Goal: Transaction & Acquisition: Subscribe to service/newsletter

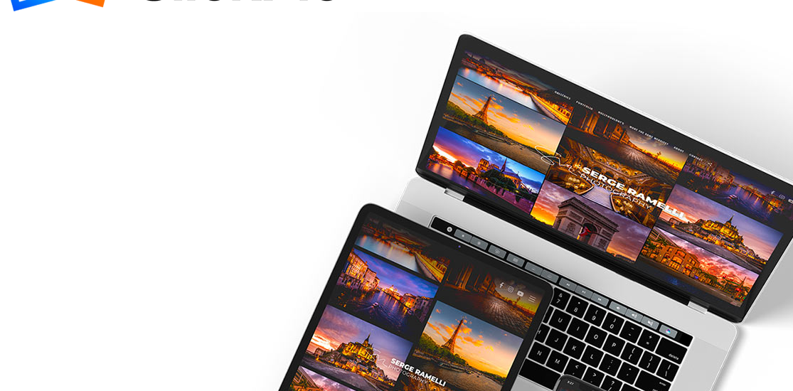
scroll to position [71, 0]
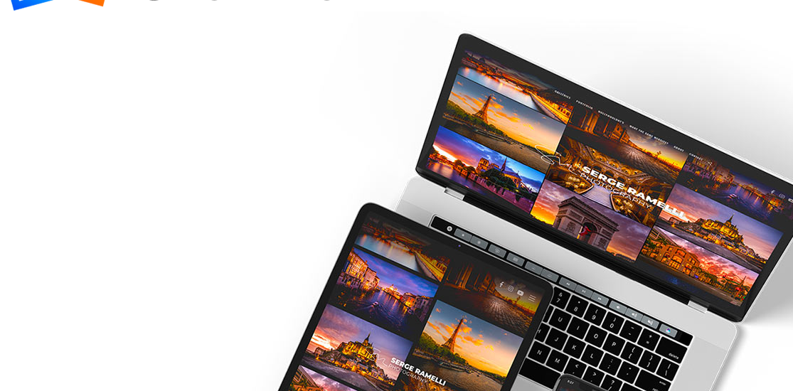
drag, startPoint x: 145, startPoint y: 85, endPoint x: 145, endPoint y: 70, distance: 14.9
type input "[EMAIL_ADDRESS][DOMAIN_NAME]"
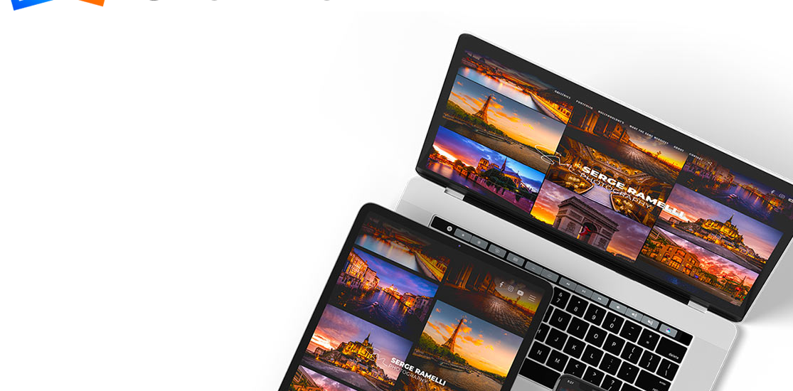
type input "Karina"
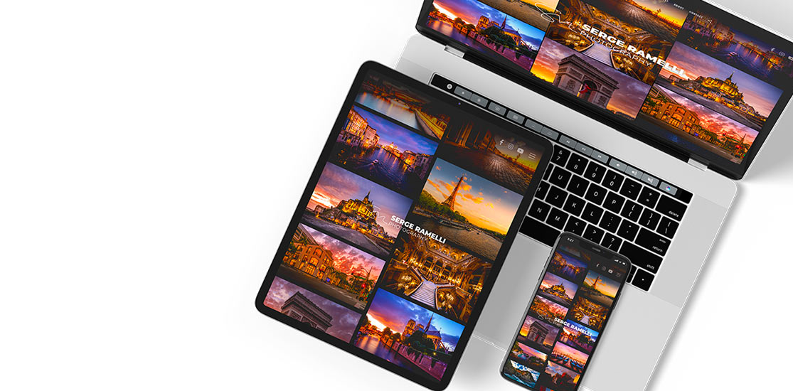
scroll to position [285, 0]
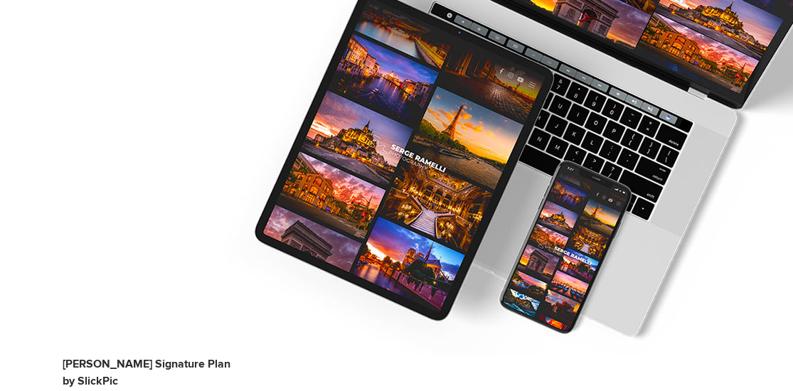
type input "[PERSON_NAME]"
checkbox input "true"
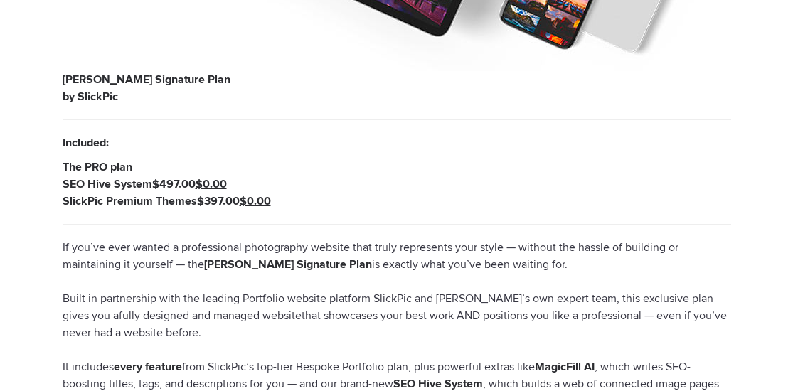
scroll to position [640, 0]
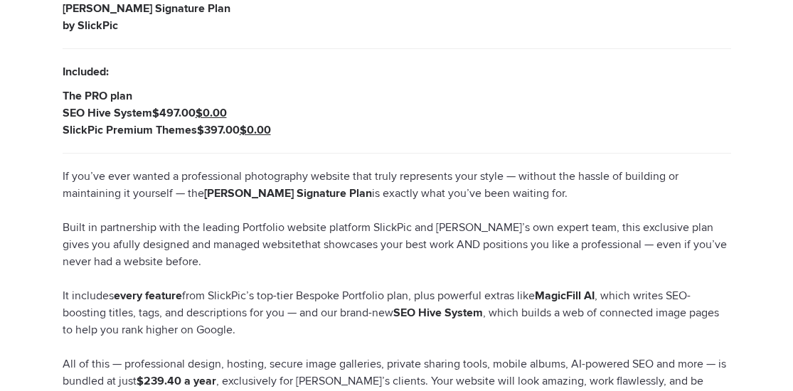
radio input "true"
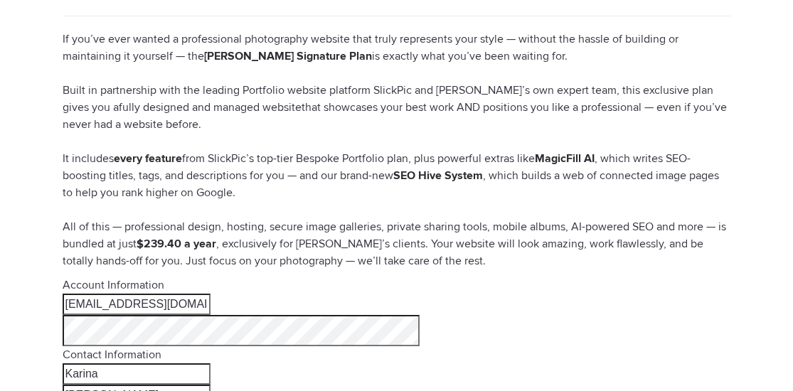
scroll to position [782, 0]
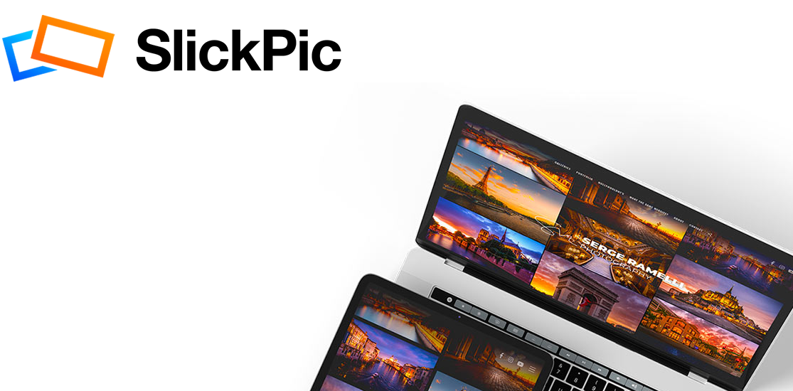
type input "[EMAIL_ADDRESS][DOMAIN_NAME]"
type input "Karina"
type input "[PERSON_NAME]"
checkbox input "true"
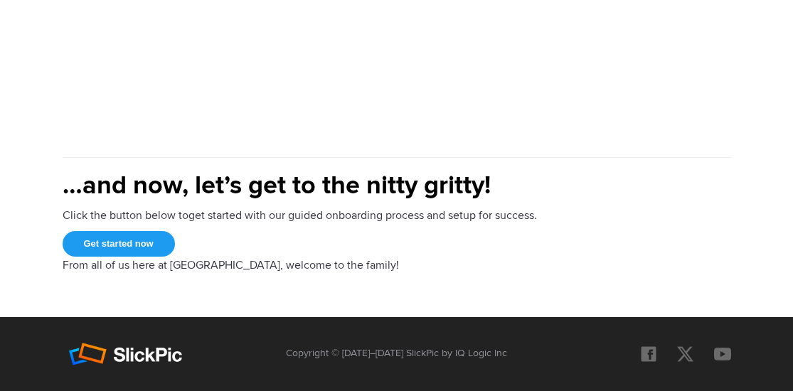
scroll to position [1010, 0]
click at [175, 248] on link "Get started now" at bounding box center [119, 244] width 112 height 26
